Goal: Task Accomplishment & Management: Manage account settings

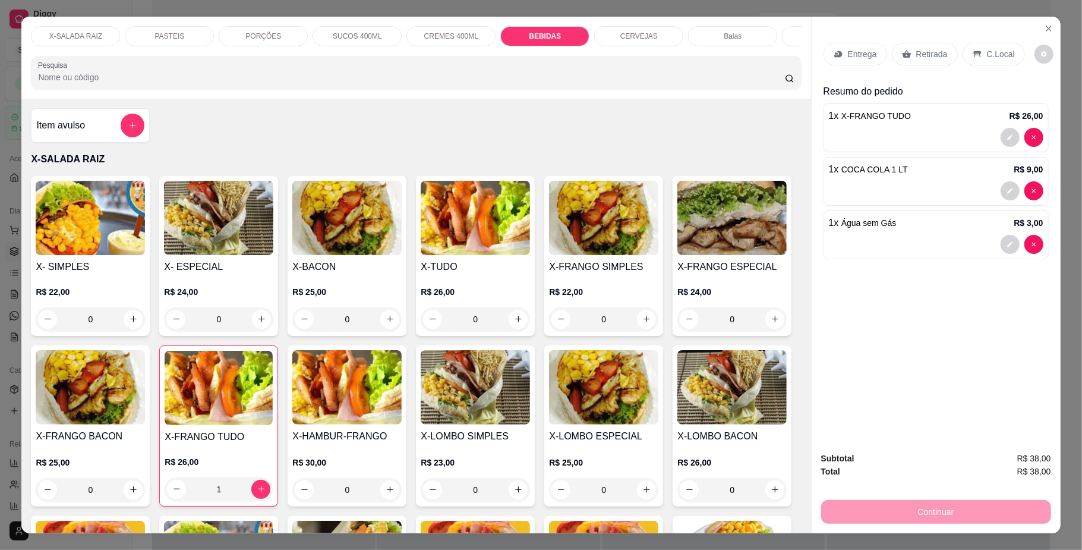
scroll to position [2109, 0]
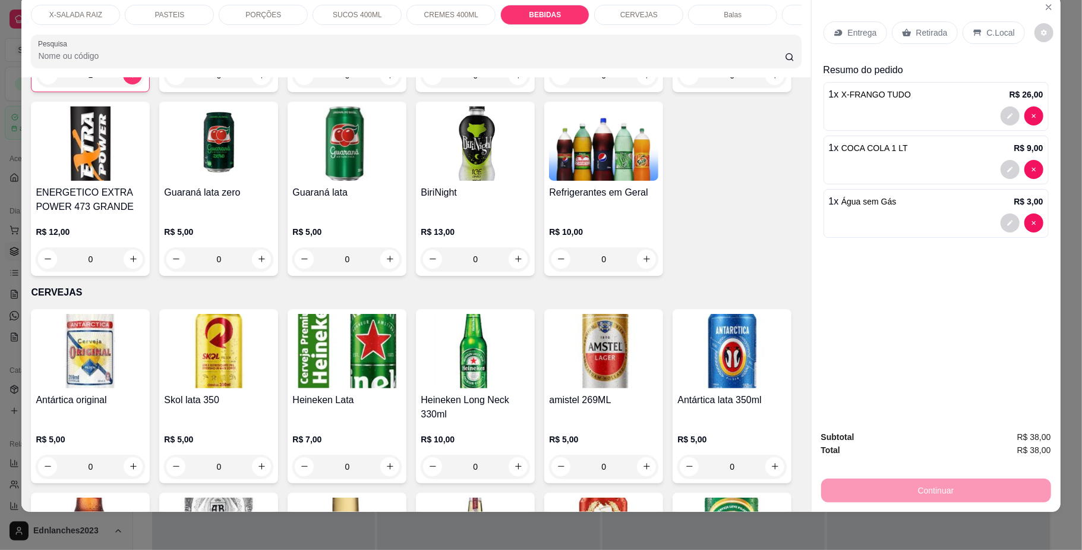
click at [260, 18] on p "PORÇÕES" at bounding box center [263, 15] width 36 height 10
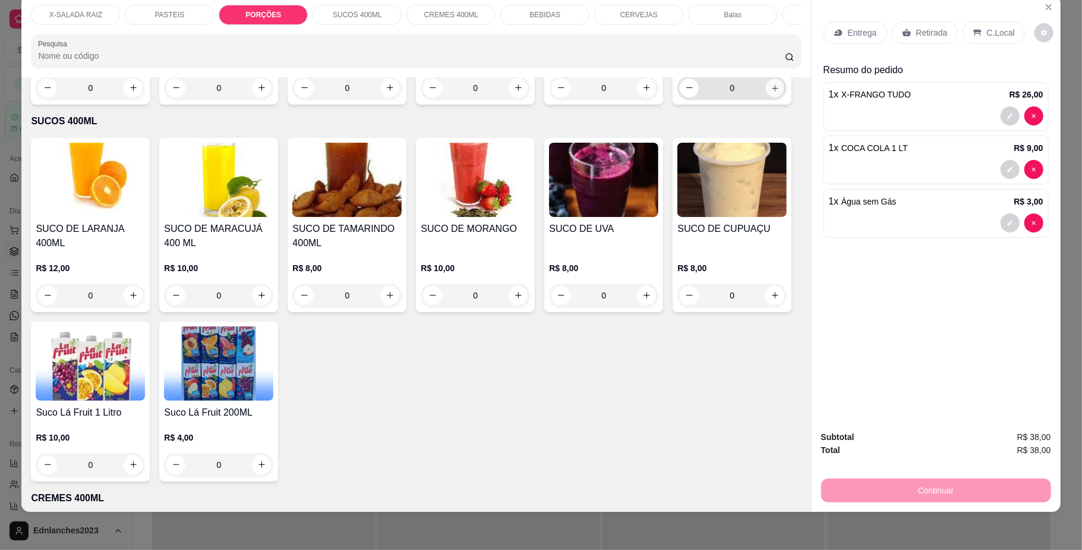
click at [771, 92] on icon "increase-product-quantity" at bounding box center [775, 87] width 9 height 9
type input "1"
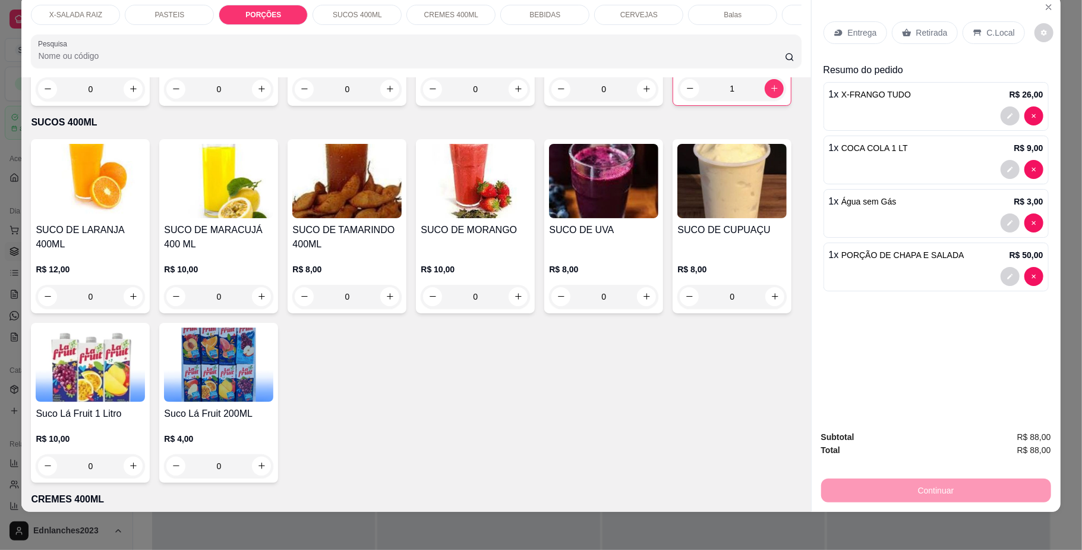
click at [364, 15] on p "SUCOS 400ML" at bounding box center [357, 15] width 49 height 10
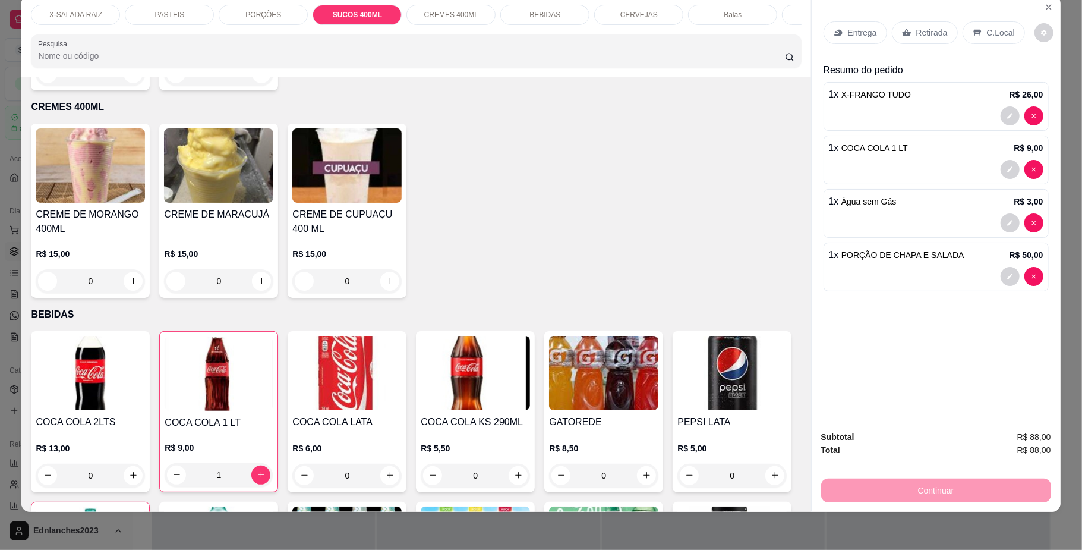
type input "1"
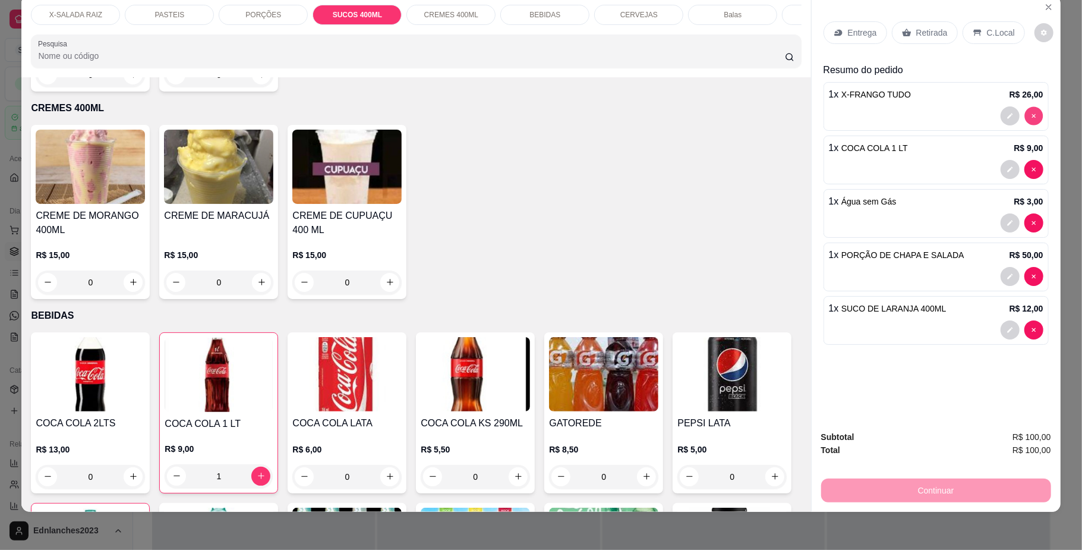
type input "0"
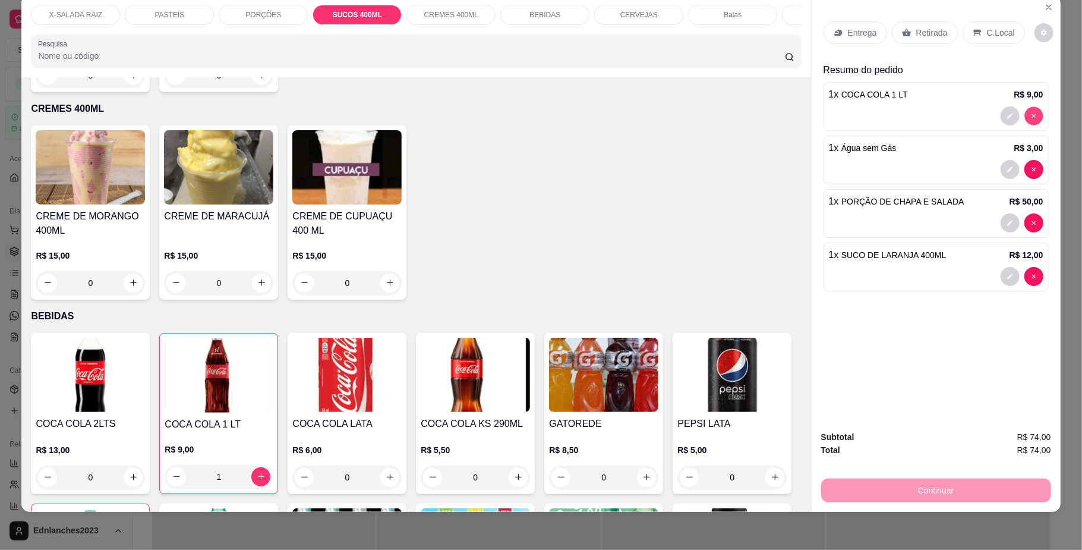
type input "0"
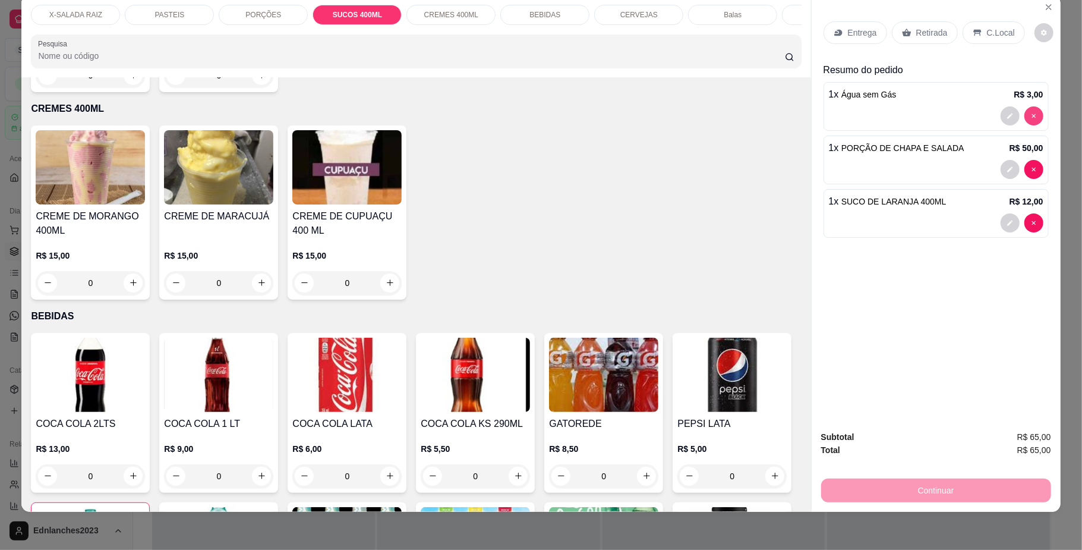
type input "0"
click at [83, 14] on p "X-SALADA RAIZ" at bounding box center [75, 15] width 53 height 10
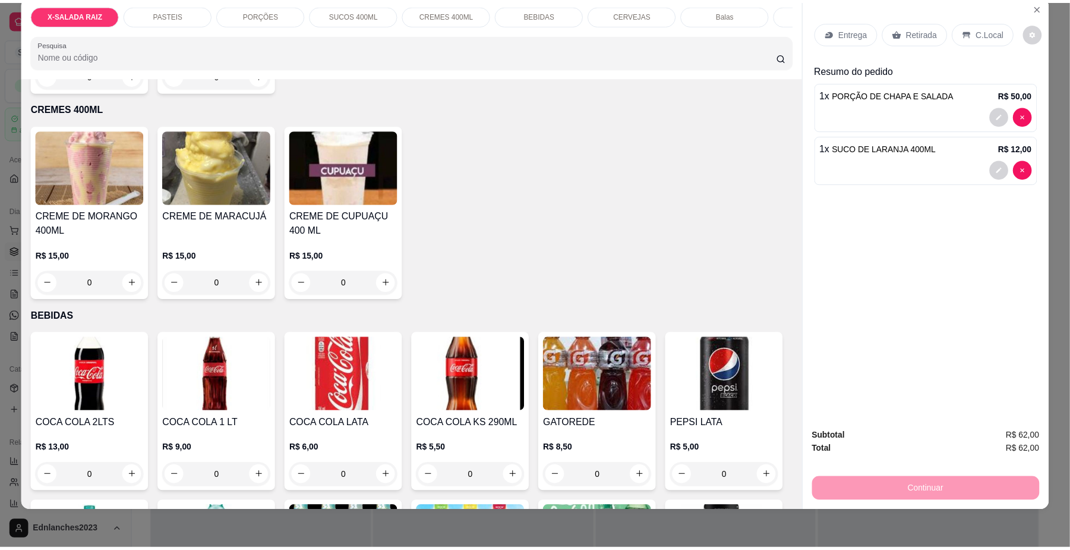
scroll to position [53, 0]
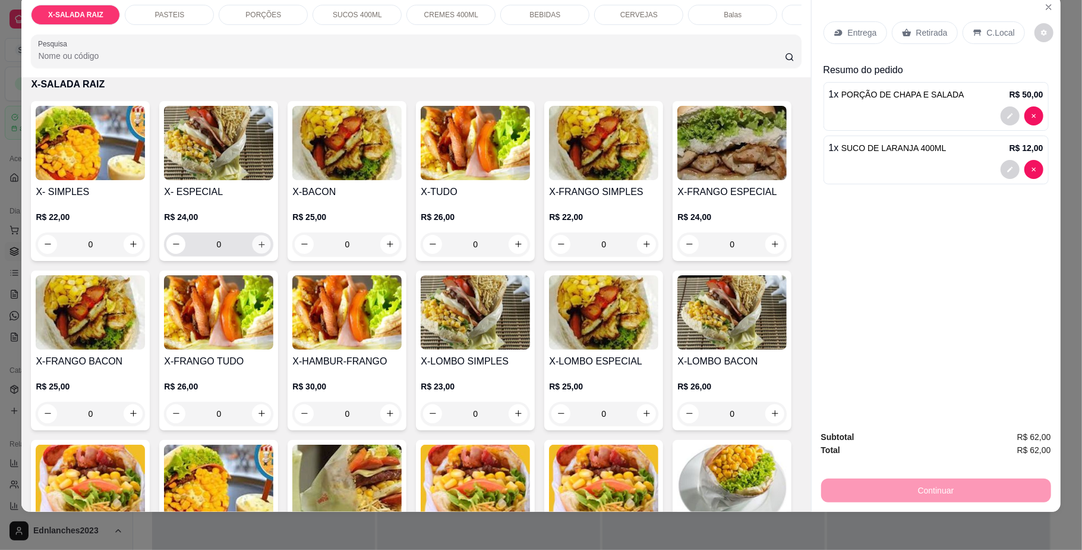
click at [258, 248] on icon "increase-product-quantity" at bounding box center [261, 244] width 9 height 9
type input "1"
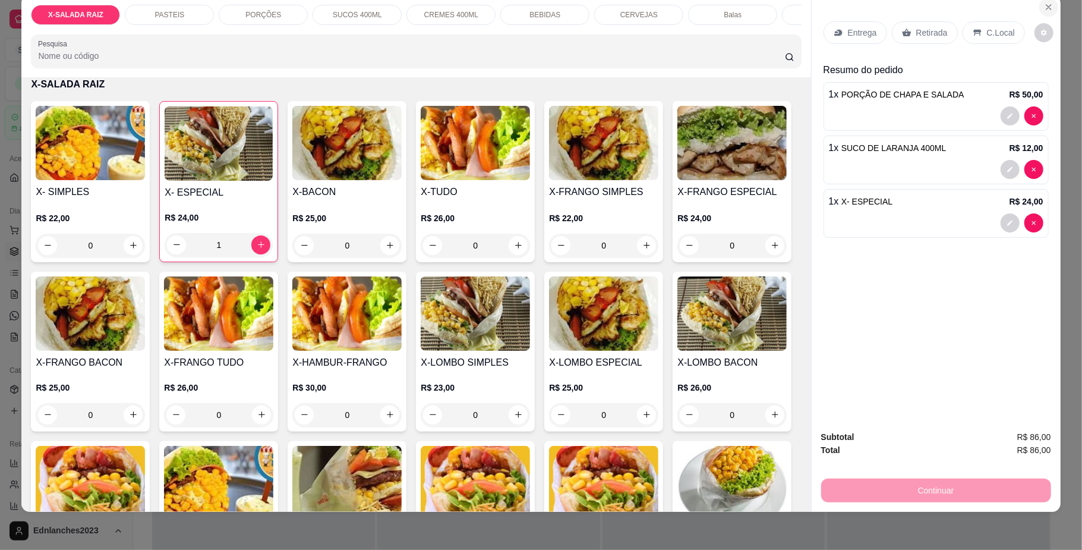
click at [1045, 4] on icon "Close" at bounding box center [1049, 7] width 10 height 10
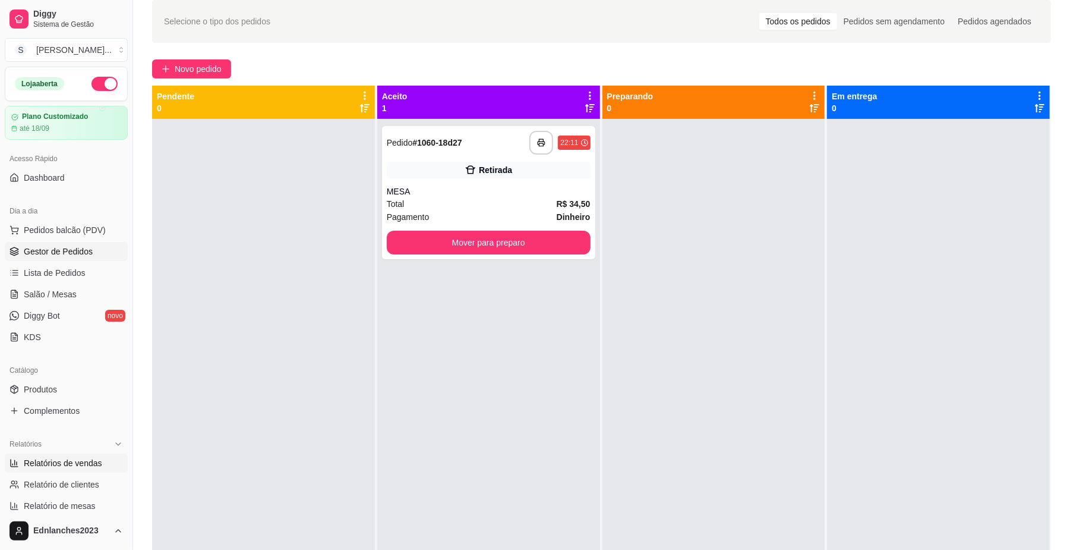
click at [62, 470] on link "Relatórios de vendas" at bounding box center [66, 462] width 123 height 19
select select "ALL"
select select "0"
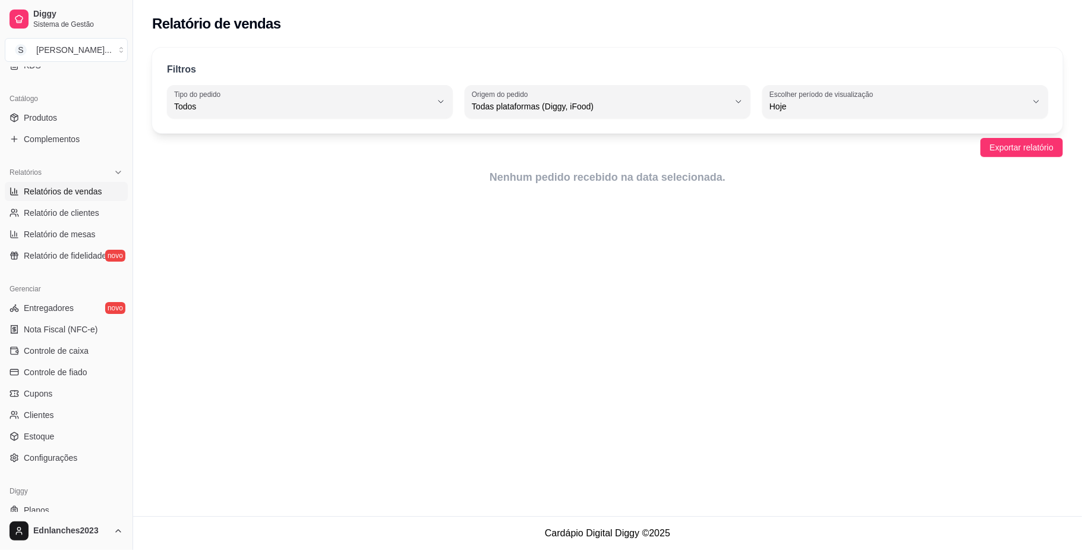
scroll to position [305, 0]
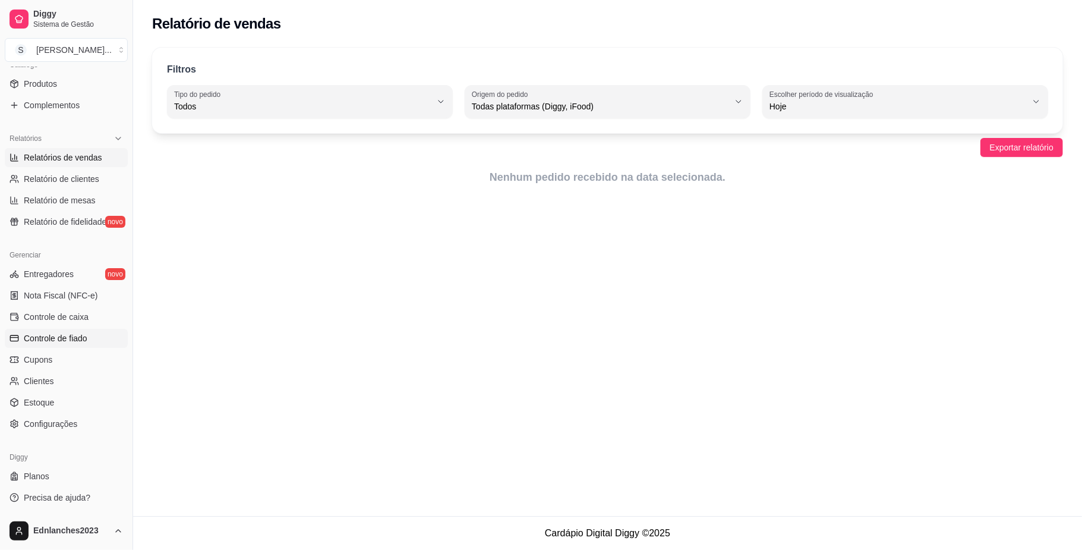
click at [63, 336] on span "Controle de fiado" at bounding box center [56, 338] width 64 height 12
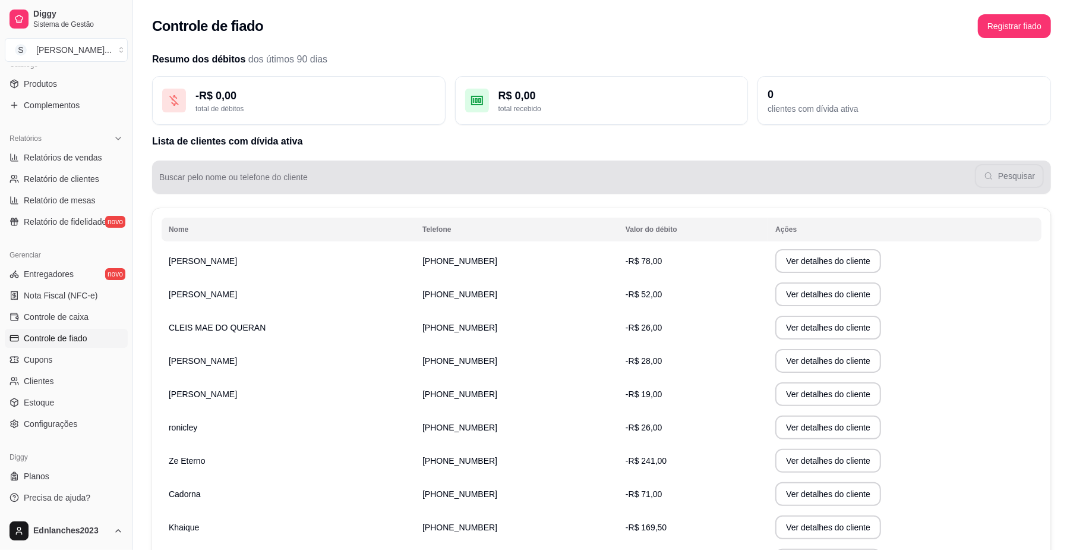
click at [231, 190] on div "Buscar pelo nome ou telefone do cliente Pesquisar" at bounding box center [601, 176] width 899 height 33
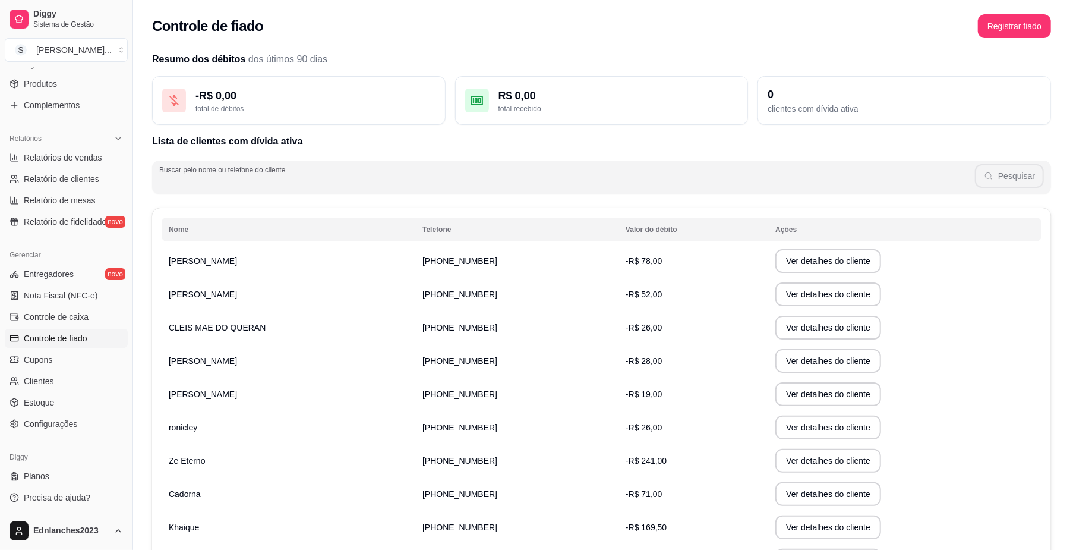
click at [231, 190] on div "Buscar pelo nome ou telefone do cliente Pesquisar" at bounding box center [601, 176] width 899 height 33
type input "R"
type input "ISRAEL"
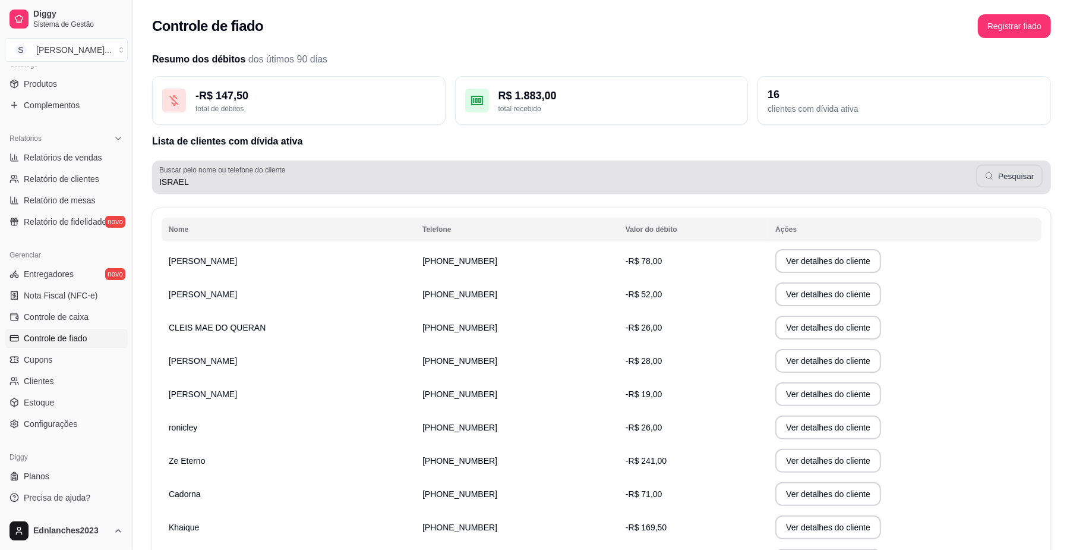
click at [998, 171] on button "Pesquisar" at bounding box center [1009, 176] width 67 height 23
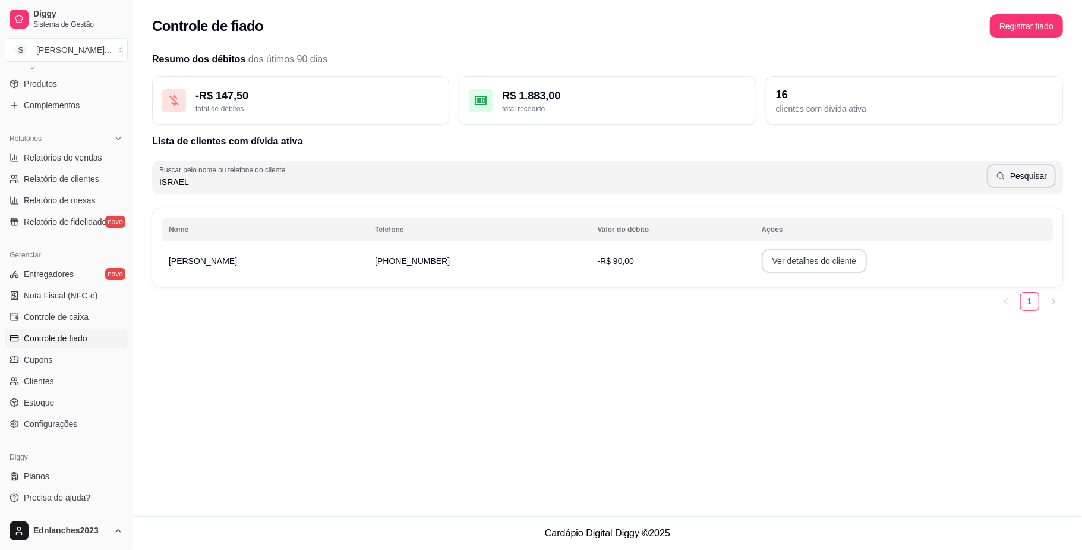
click at [796, 257] on button "Ver detalhes do cliente" at bounding box center [815, 261] width 106 height 24
click at [1003, 27] on button "Registrar fiado" at bounding box center [1026, 26] width 71 height 23
click at [768, 255] on button "Ver detalhes do cliente" at bounding box center [814, 261] width 102 height 23
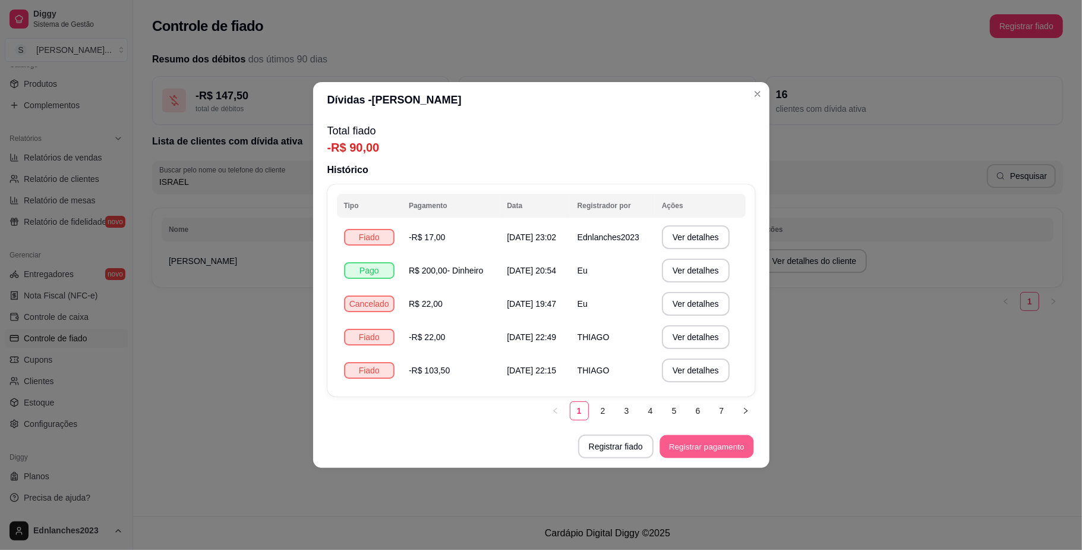
click at [685, 455] on button "Registrar pagamento" at bounding box center [707, 446] width 94 height 23
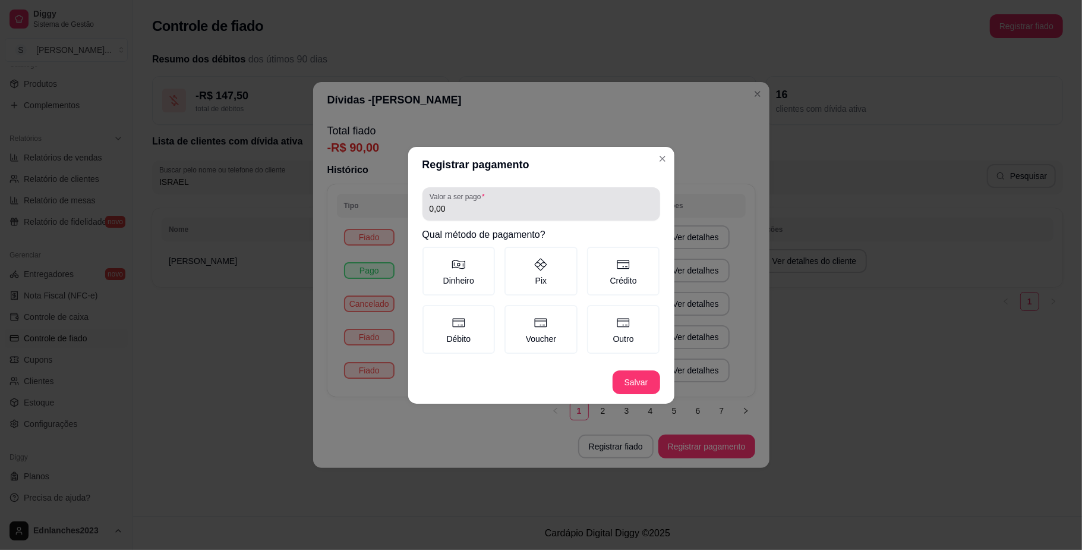
click at [459, 219] on div "Valor a ser pago 0,00" at bounding box center [542, 203] width 238 height 33
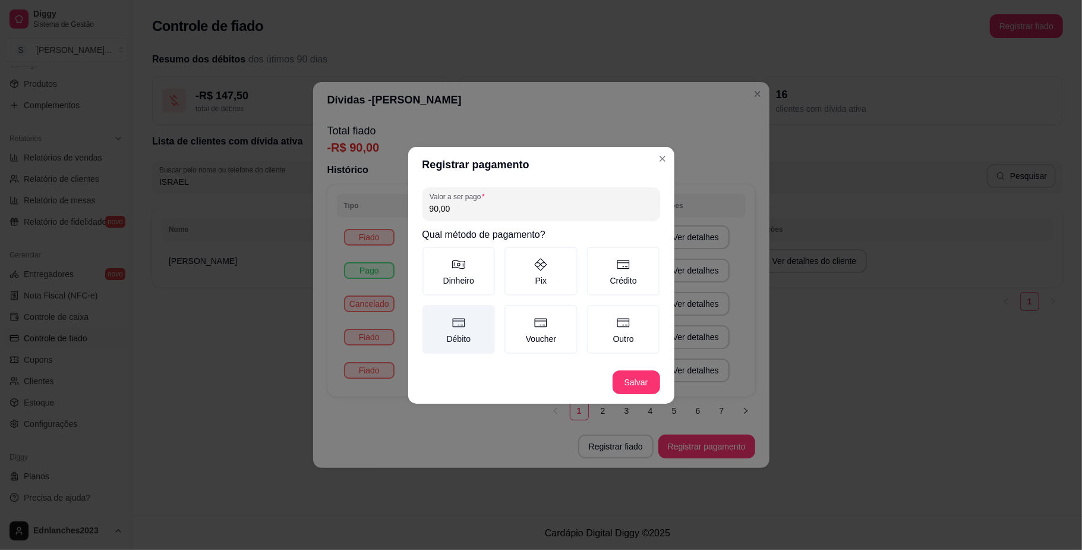
type input "90,00"
click at [478, 345] on label "Débito" at bounding box center [459, 329] width 73 height 49
click at [431, 314] on button "Débito" at bounding box center [427, 309] width 10 height 10
